Goal: Navigation & Orientation: Find specific page/section

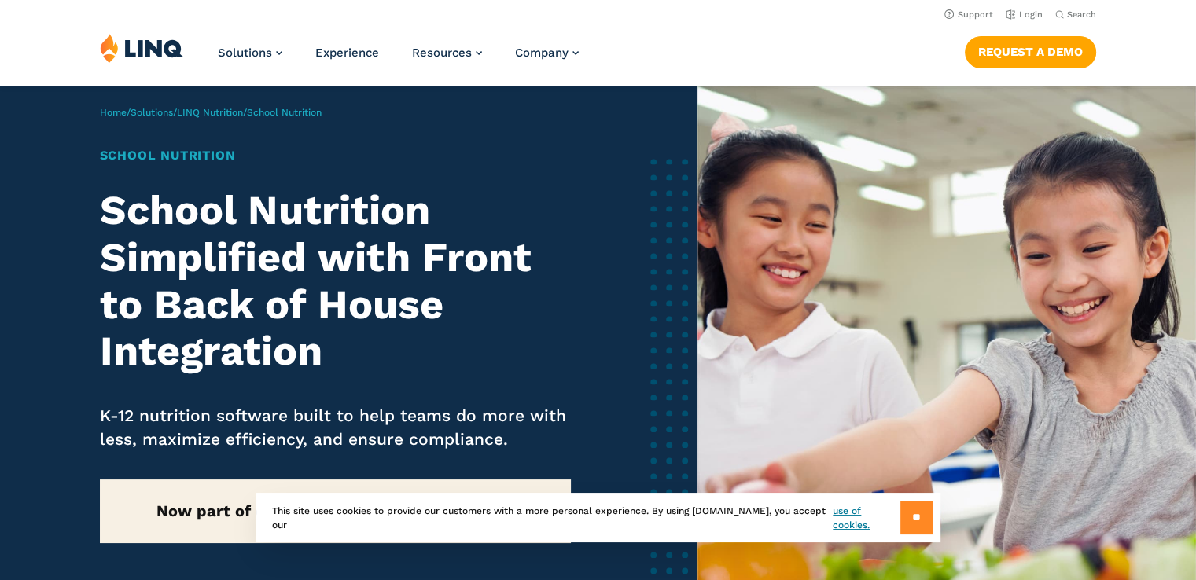
click at [910, 520] on input "**" at bounding box center [916, 518] width 32 height 34
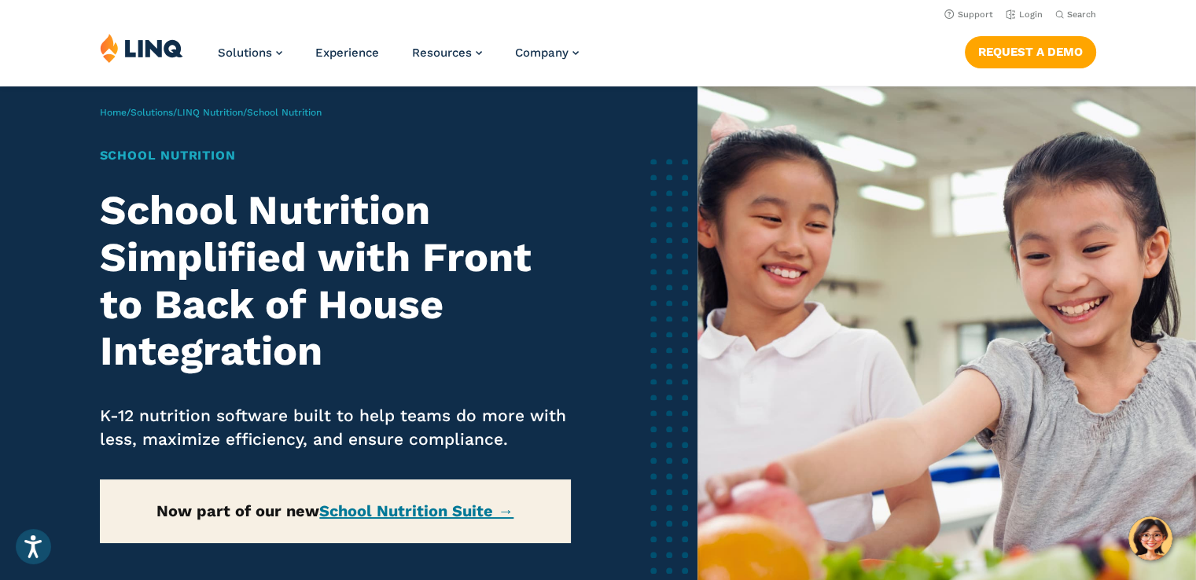
drag, startPoint x: 1201, startPoint y: 45, endPoint x: 1189, endPoint y: 40, distance: 13.4
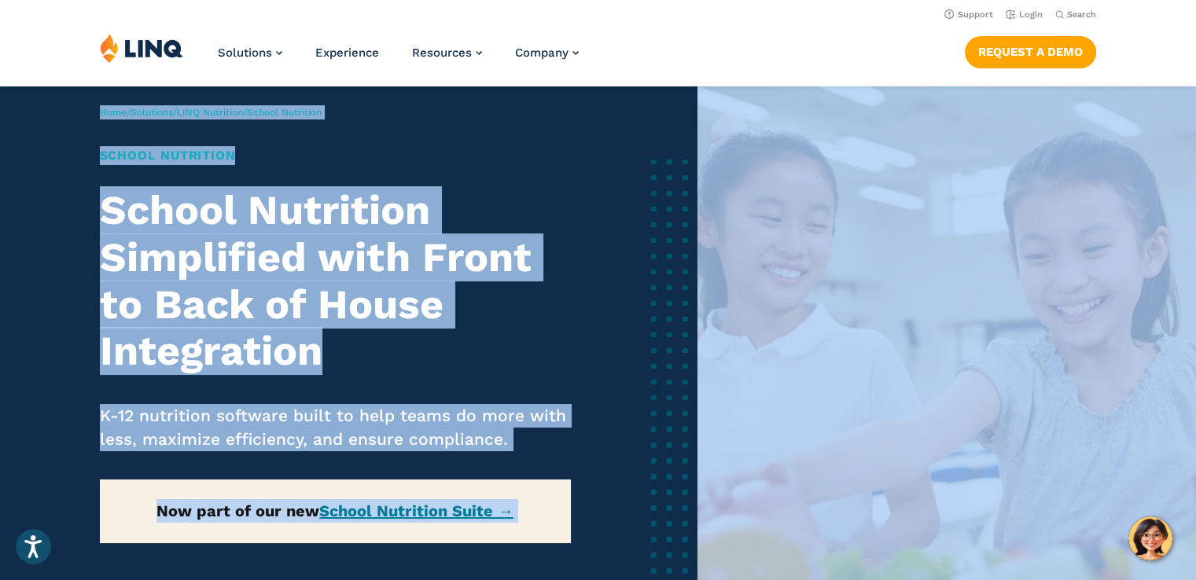
drag, startPoint x: 1189, startPoint y: 40, endPoint x: 1032, endPoint y: 155, distance: 194.1
click at [491, 139] on div "Home / Solutions / LINQ Nutrition / School Nutrition School Nutrition School Nu…" at bounding box center [348, 372] width 697 height 573
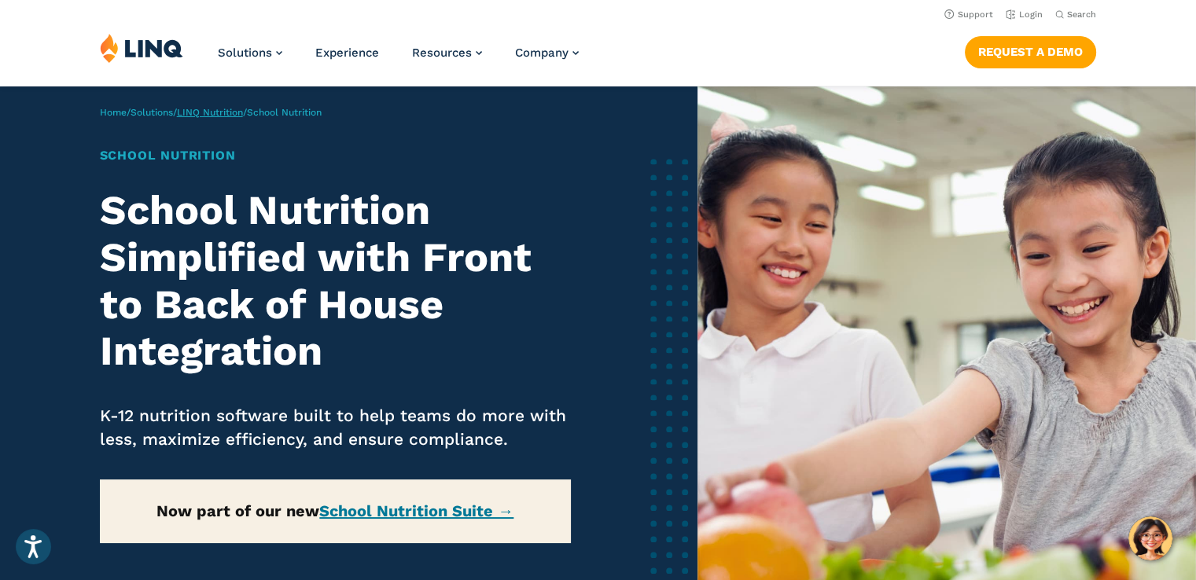
click at [221, 113] on link "LINQ Nutrition" at bounding box center [210, 112] width 66 height 11
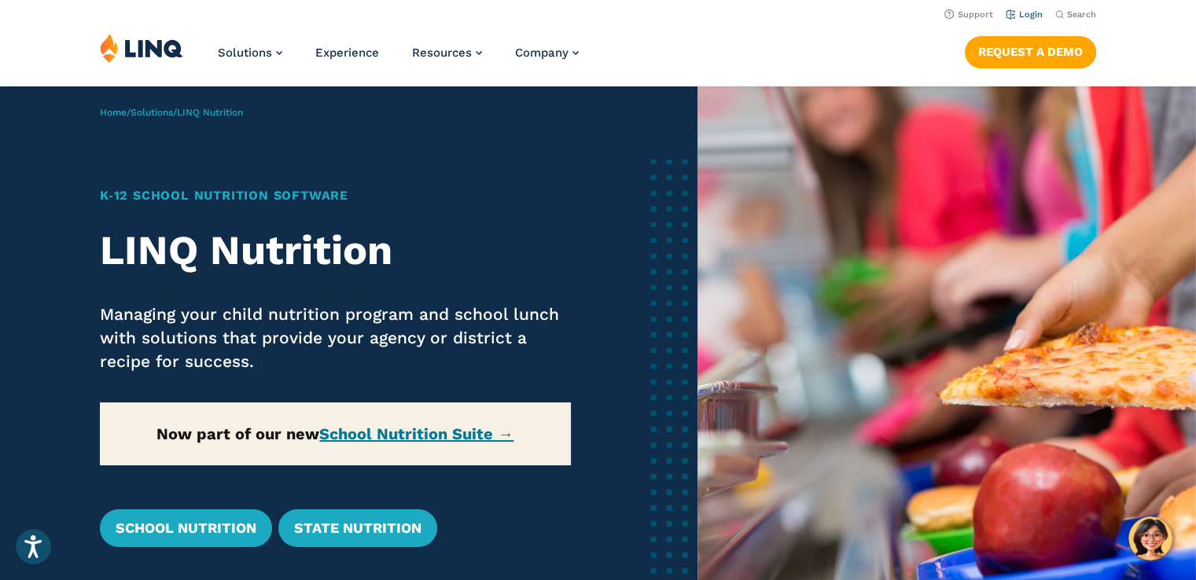
click at [1034, 15] on link "Login" at bounding box center [1024, 14] width 37 height 10
click at [183, 532] on link "School Nutrition" at bounding box center [186, 528] width 172 height 38
click at [371, 436] on link "School Nutrition Suite →" at bounding box center [416, 434] width 194 height 19
